Goal: Find specific page/section: Find specific page/section

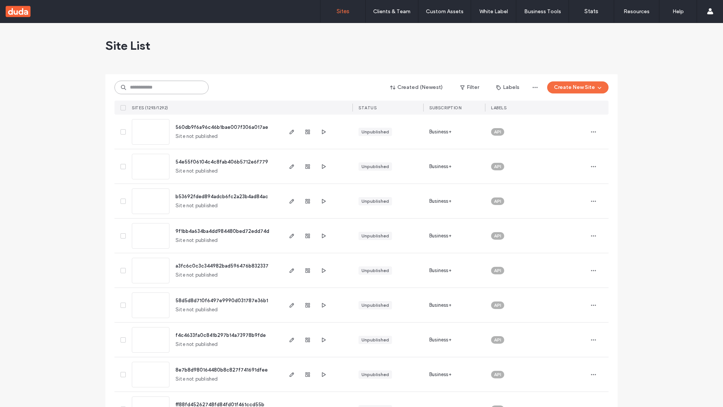
click at [162, 87] on input at bounding box center [161, 88] width 94 height 14
type input "**********"
click at [222, 127] on span "560db9f6a96c46b1bae007f306a017ae" at bounding box center [221, 127] width 93 height 6
